Goal: Find specific page/section: Find specific page/section

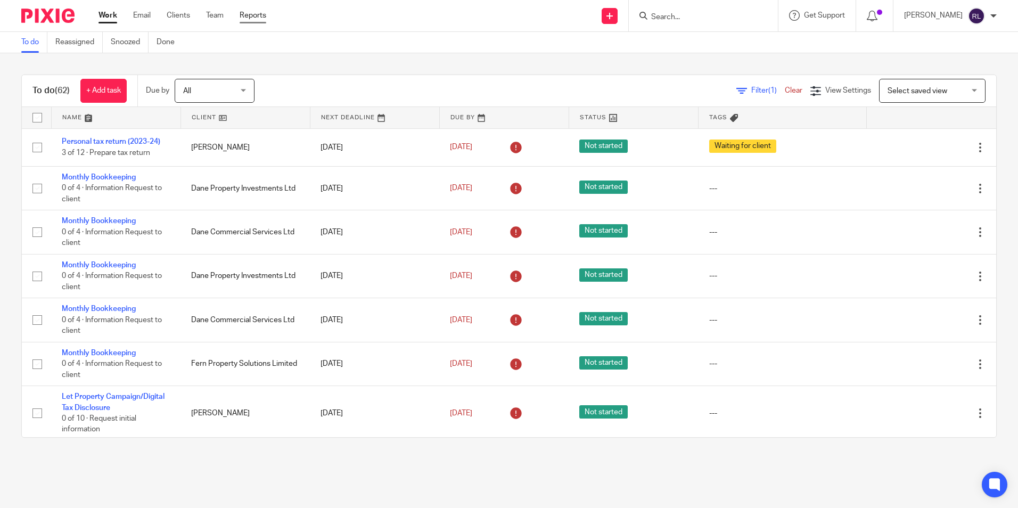
click at [258, 18] on link "Reports" at bounding box center [253, 15] width 27 height 11
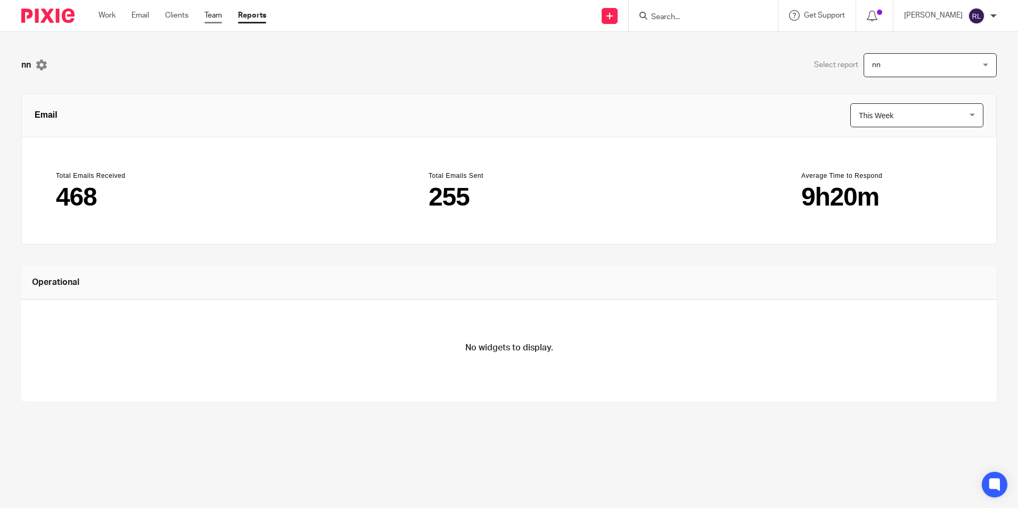
click at [219, 14] on link "Team" at bounding box center [214, 15] width 18 height 11
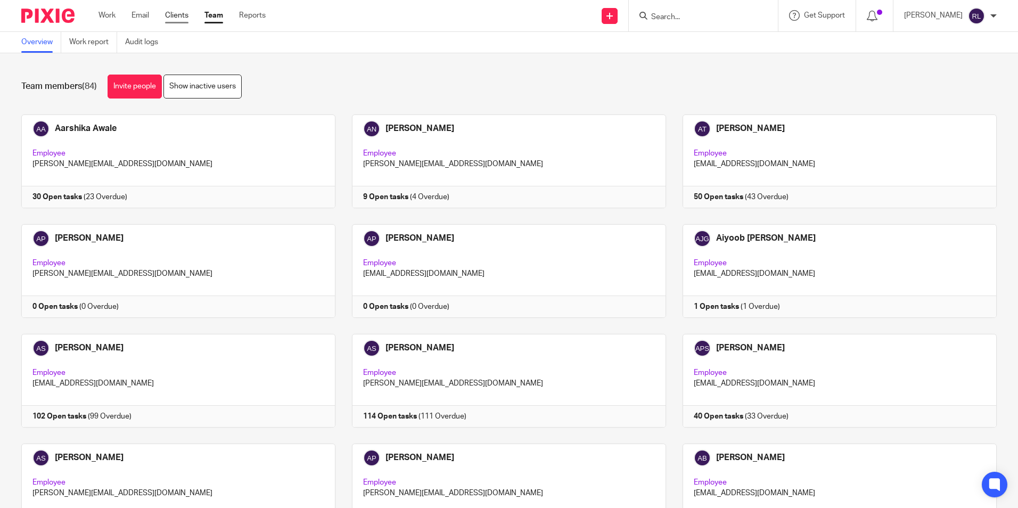
click at [179, 17] on link "Clients" at bounding box center [176, 15] width 23 height 11
click at [174, 18] on link "Clients" at bounding box center [176, 15] width 23 height 11
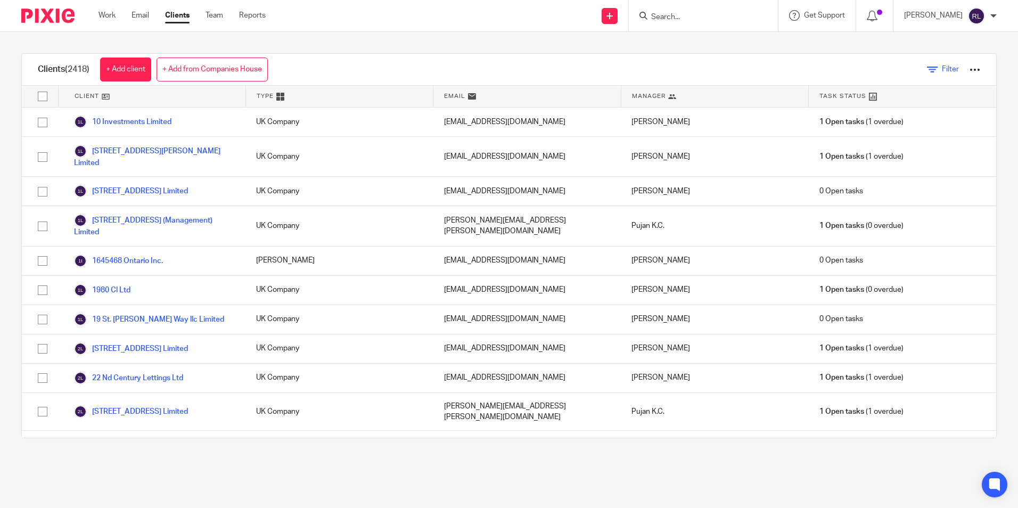
click at [942, 66] on span "Filter" at bounding box center [950, 69] width 17 height 7
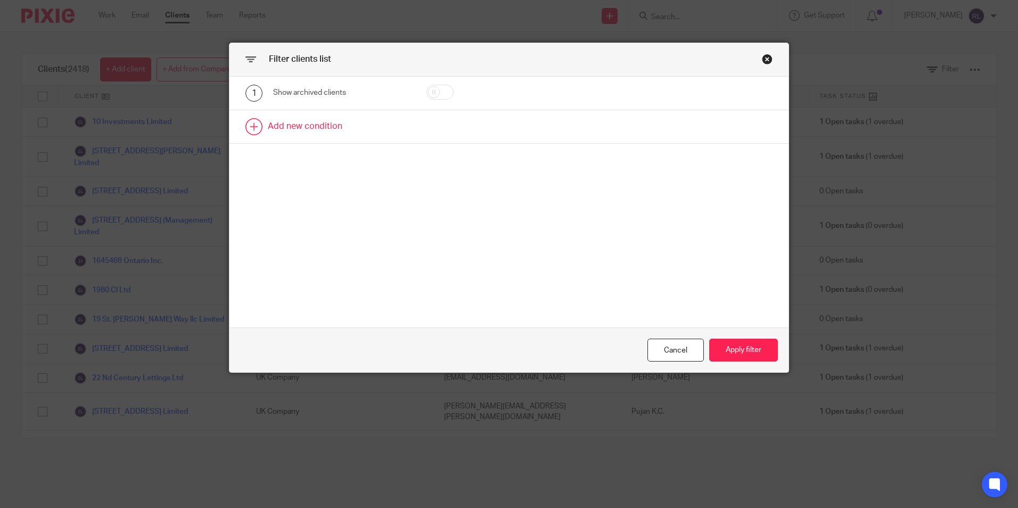
click at [318, 126] on link at bounding box center [509, 126] width 559 height 33
click at [318, 126] on div "Field" at bounding box center [333, 130] width 102 height 22
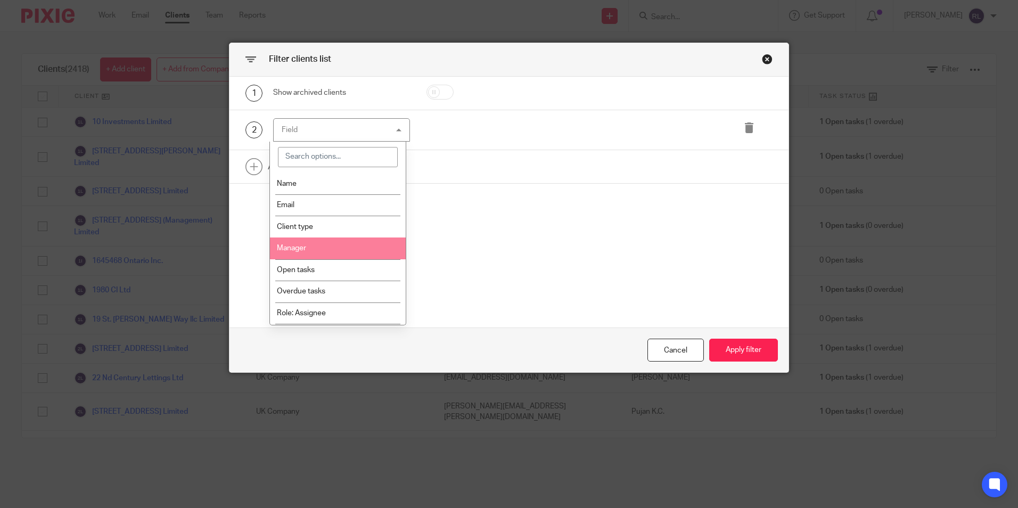
click at [330, 244] on li "Manager" at bounding box center [338, 249] width 136 height 22
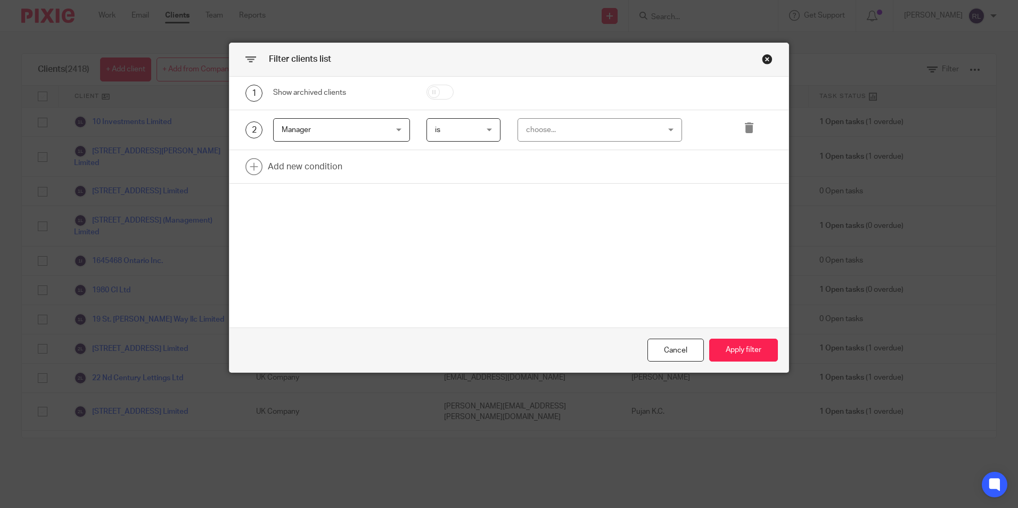
click at [544, 124] on div "choose..." at bounding box center [588, 130] width 125 height 22
type input "rid"
click at [577, 178] on li "[PERSON_NAME]" at bounding box center [596, 184] width 164 height 22
click at [736, 347] on button "Apply filter" at bounding box center [743, 350] width 69 height 23
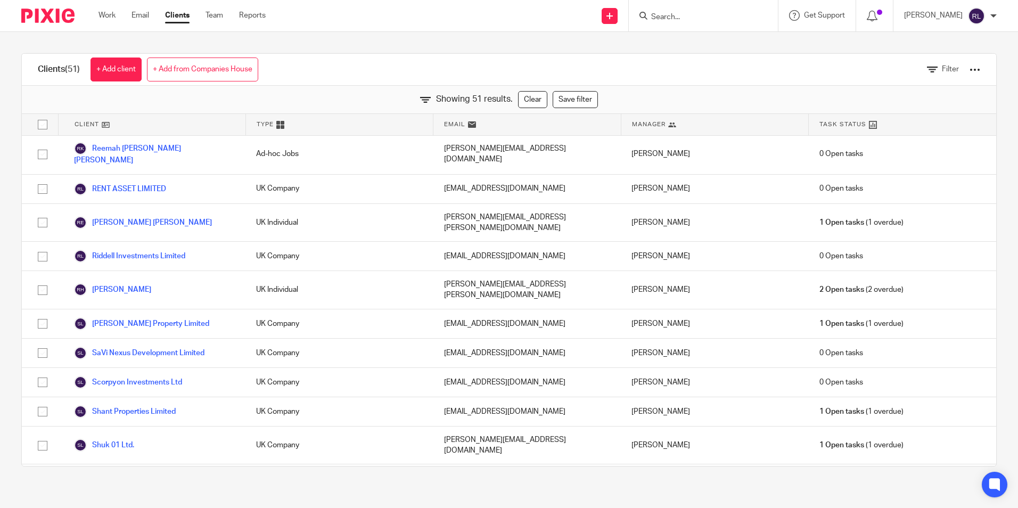
scroll to position [1174, 0]
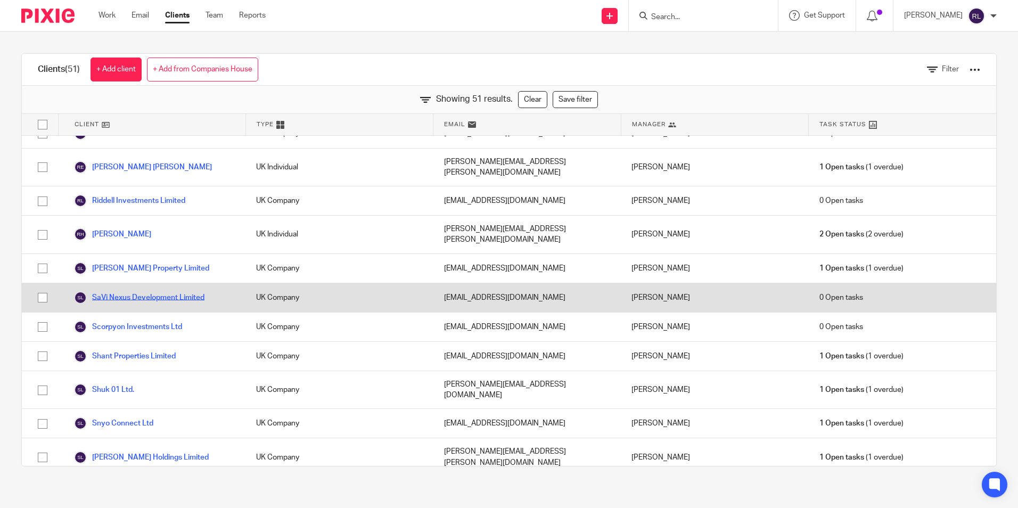
click at [199, 291] on link "SaVi Nexus Development Limited" at bounding box center [139, 297] width 130 height 13
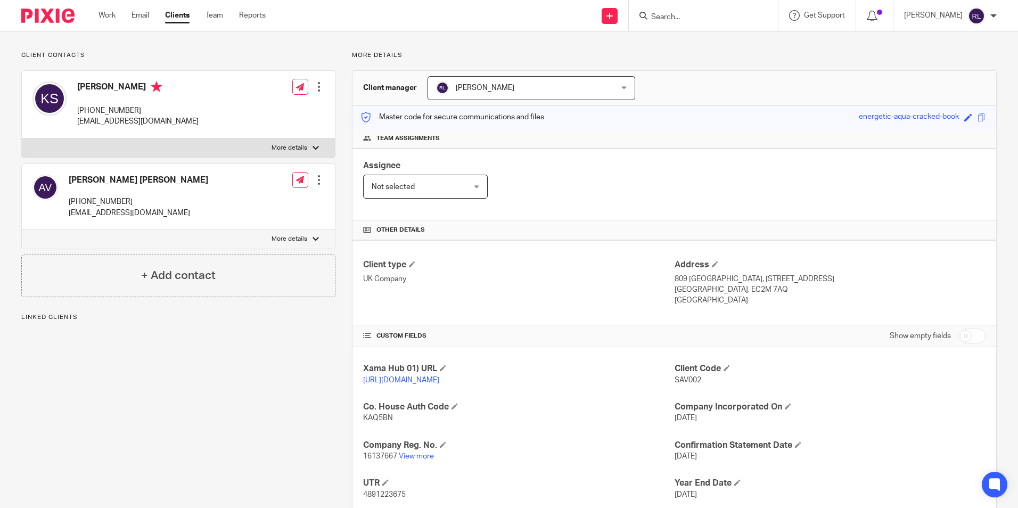
scroll to position [130, 0]
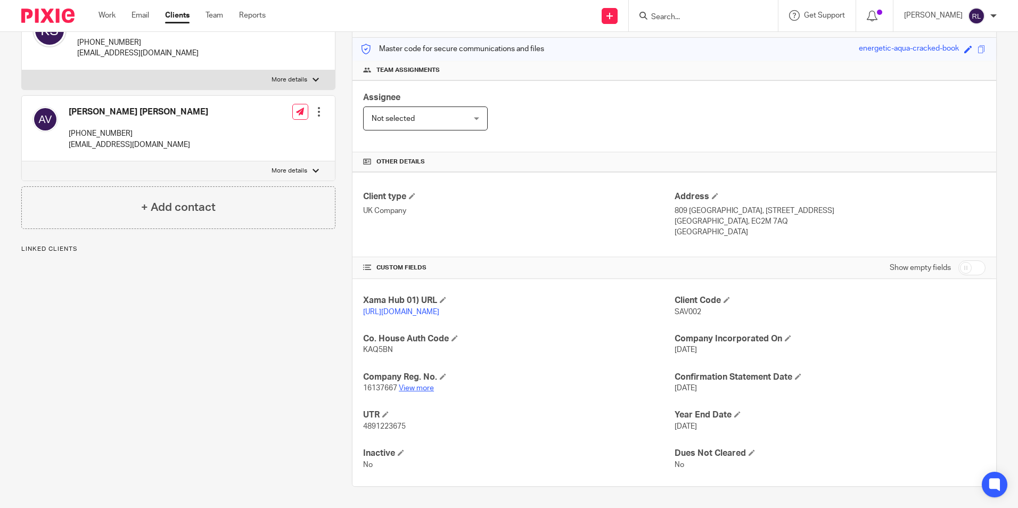
click at [420, 385] on link "View more" at bounding box center [416, 388] width 35 height 7
